Goal: Obtain resource: Download file/media

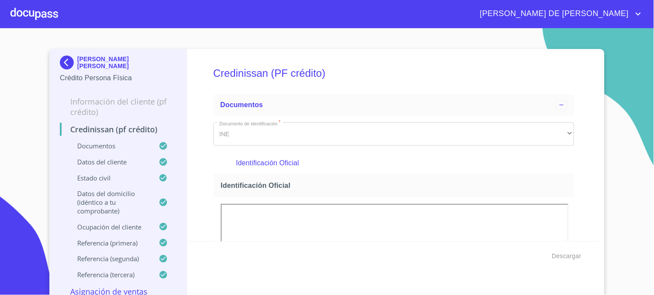
click at [64, 67] on img at bounding box center [68, 63] width 17 height 14
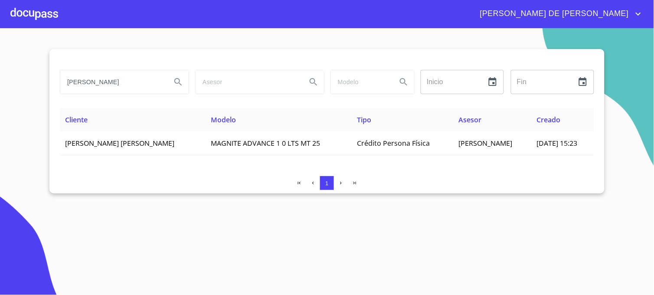
drag, startPoint x: 139, startPoint y: 81, endPoint x: 46, endPoint y: 85, distance: 92.9
click at [46, 85] on section "[PERSON_NAME] Inicio ​ Fin ​ Cliente Modelo Tipo Asesor Creado [PERSON_NAME] [P…" at bounding box center [327, 161] width 654 height 267
type input "[PERSON_NAME]"
click at [176, 85] on icon "Search" at bounding box center [178, 82] width 10 height 10
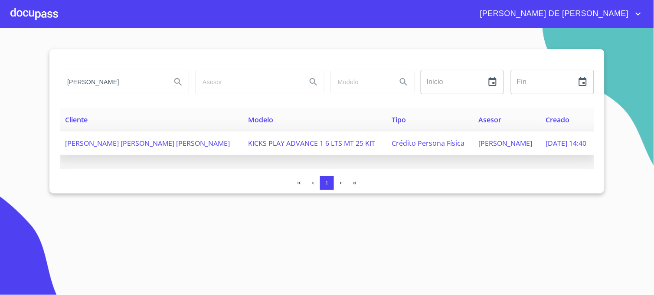
click at [392, 147] on span "Crédito Persona Física" at bounding box center [428, 143] width 73 height 10
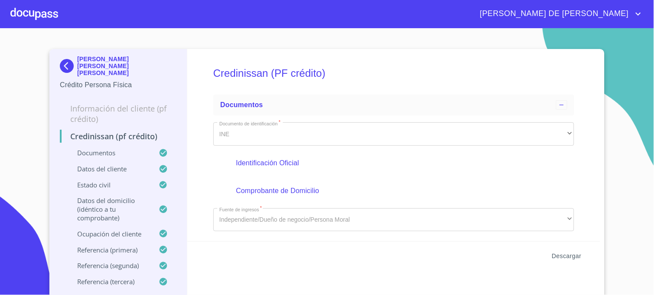
click at [560, 256] on span "Descargar" at bounding box center [566, 256] width 29 height 11
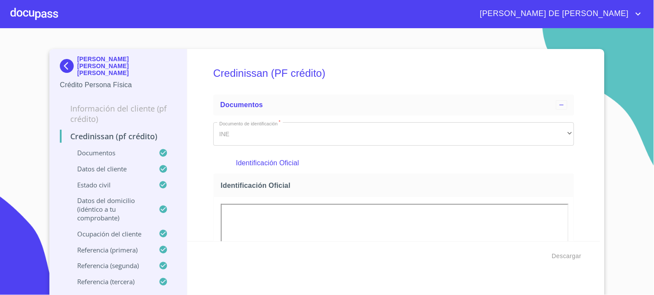
click at [63, 62] on img at bounding box center [68, 66] width 17 height 14
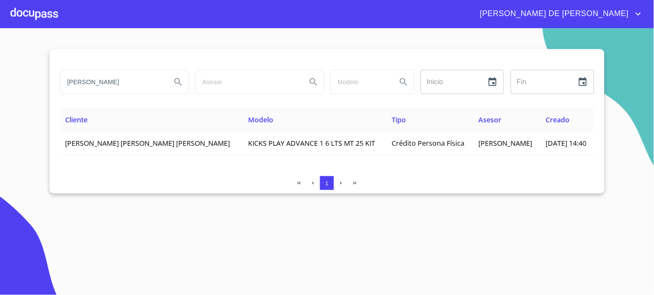
drag, startPoint x: 150, startPoint y: 81, endPoint x: 55, endPoint y: 83, distance: 95.4
click at [56, 82] on div "[PERSON_NAME] Inicio ​ Fin ​ Cliente Modelo Tipo Asesor Creado [PERSON_NAME] [P…" at bounding box center [326, 121] width 555 height 144
type input "[PERSON_NAME]"
click at [173, 81] on icon "Search" at bounding box center [178, 82] width 10 height 10
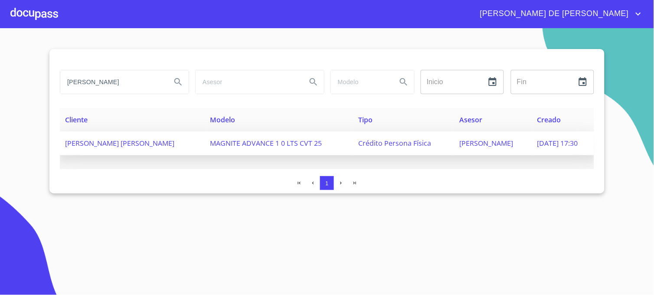
click at [463, 145] on span "[PERSON_NAME]" at bounding box center [486, 143] width 54 height 10
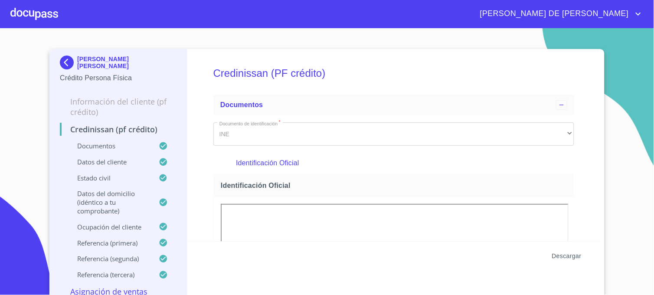
click at [566, 255] on span "Descargar" at bounding box center [566, 256] width 29 height 11
click at [64, 61] on img at bounding box center [68, 63] width 17 height 14
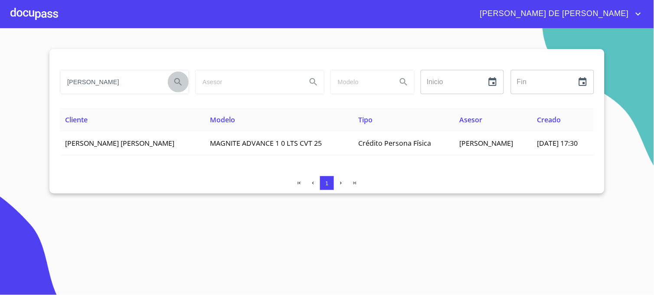
click at [174, 87] on icon "Search" at bounding box center [178, 82] width 10 height 10
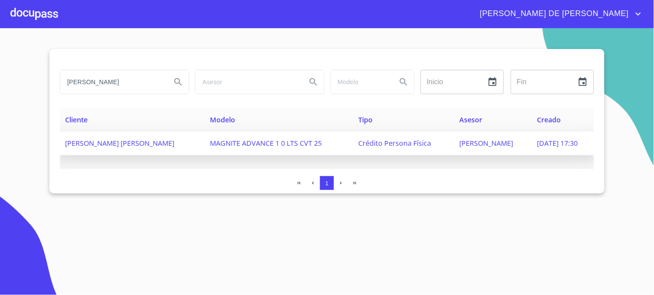
click at [390, 145] on span "Crédito Persona Física" at bounding box center [395, 143] width 73 height 10
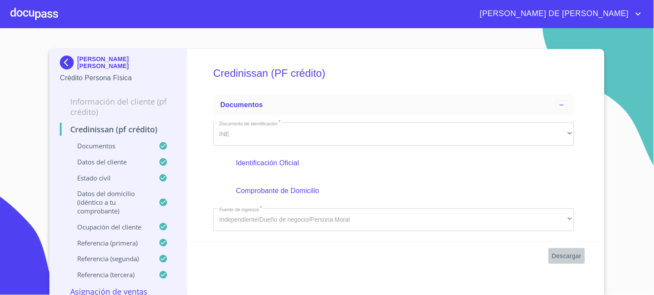
click at [562, 257] on span "Descargar" at bounding box center [566, 256] width 29 height 11
